Goal: Information Seeking & Learning: Learn about a topic

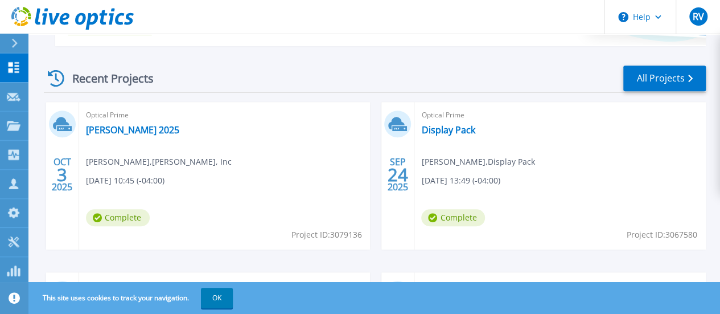
scroll to position [298, 0]
click at [122, 132] on link "[PERSON_NAME] 2025" at bounding box center [132, 129] width 93 height 11
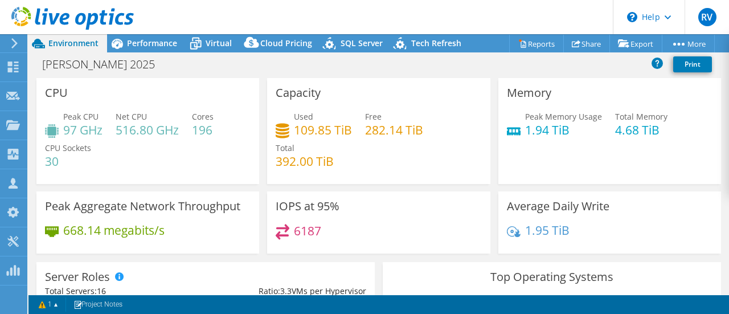
radio input "true"
radio input "false"
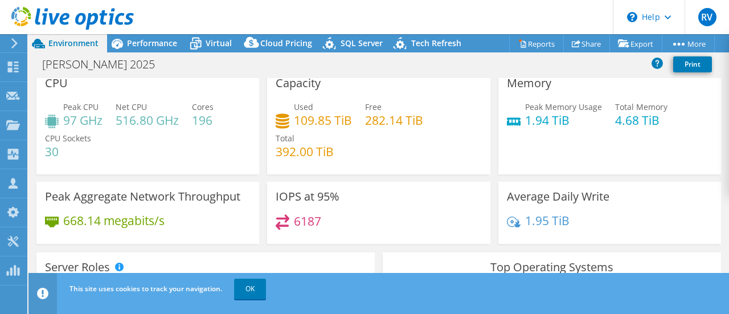
scroll to position [9, 0]
click at [146, 48] on span "Performance" at bounding box center [152, 43] width 50 height 11
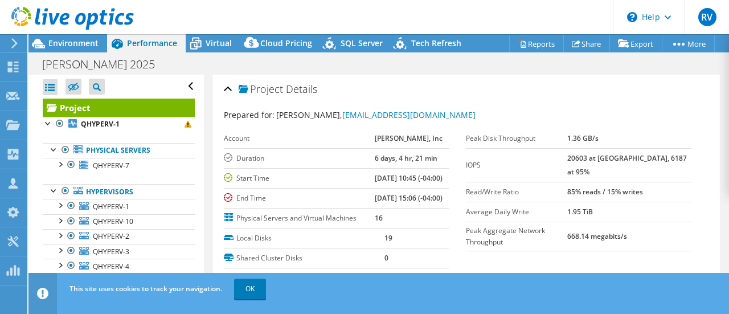
scroll to position [0, 0]
click at [221, 48] on div "Virtual" at bounding box center [213, 43] width 55 height 18
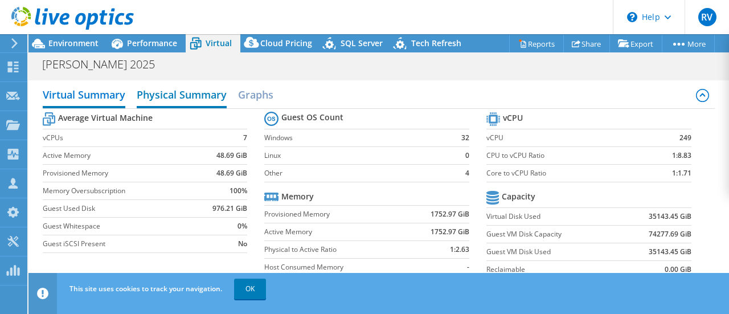
click at [176, 93] on h2 "Physical Summary" at bounding box center [182, 95] width 90 height 25
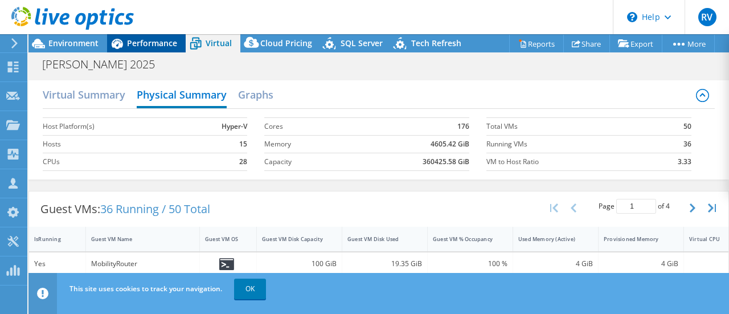
click at [149, 48] on span "Performance" at bounding box center [152, 43] width 50 height 11
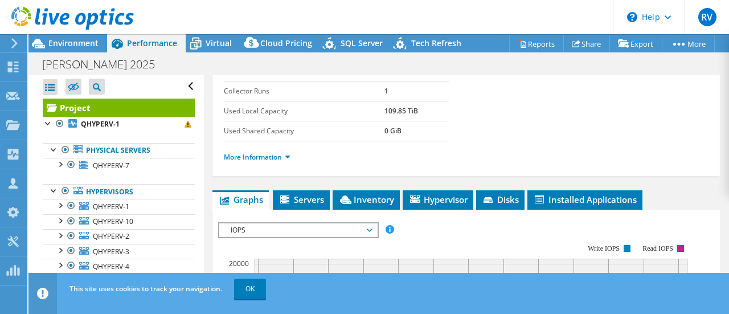
scroll to position [187, 0]
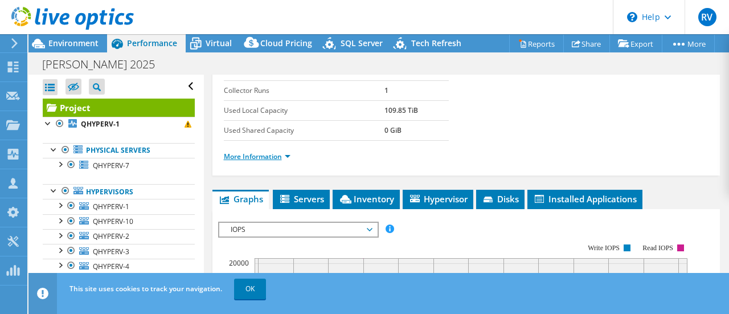
click at [286, 161] on link "More Information" at bounding box center [257, 156] width 67 height 10
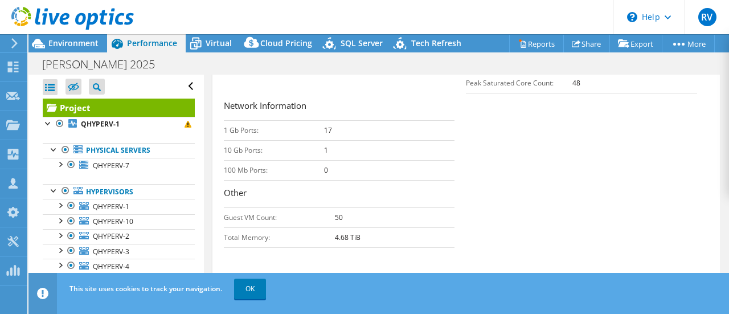
scroll to position [408, 0]
